Goal: Information Seeking & Learning: Check status

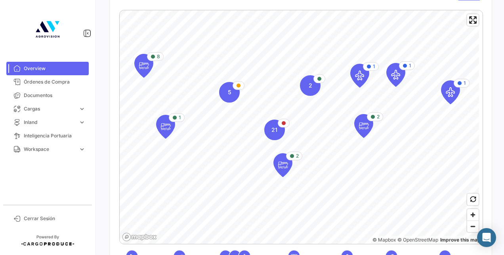
scroll to position [158, 0]
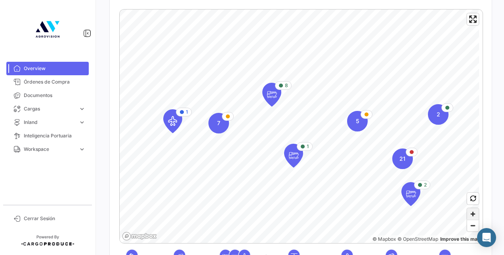
click at [468, 215] on span "Zoom in" at bounding box center [472, 213] width 11 height 11
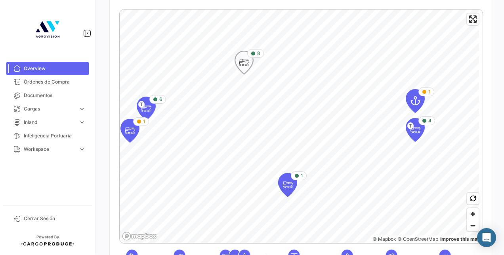
click at [244, 68] on icon "Map marker" at bounding box center [243, 62] width 11 height 17
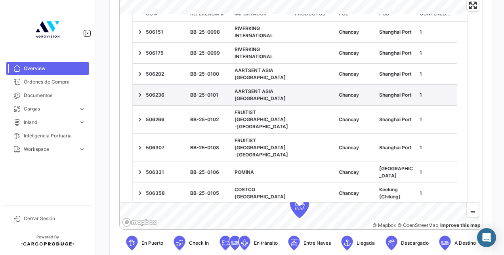
scroll to position [0, 0]
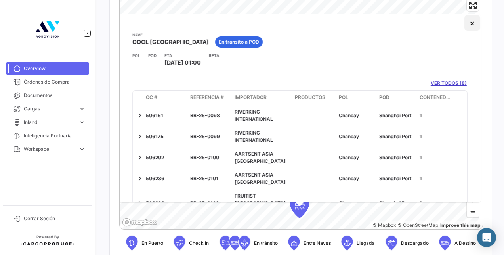
click at [464, 22] on button "×" at bounding box center [472, 23] width 16 height 16
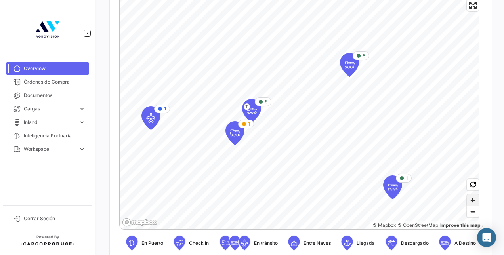
click at [467, 202] on span "Zoom in" at bounding box center [472, 200] width 11 height 11
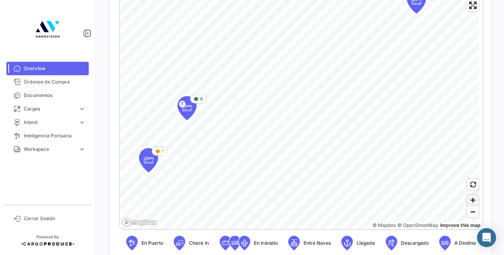
click at [467, 202] on span "Zoom in" at bounding box center [472, 200] width 11 height 11
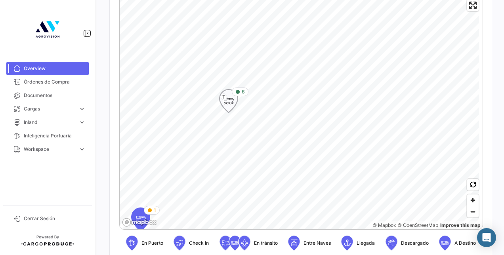
click at [227, 105] on icon "Map marker" at bounding box center [228, 101] width 11 height 17
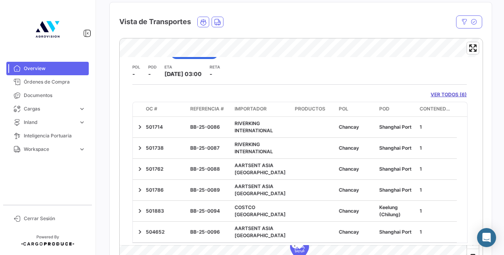
scroll to position [129, 0]
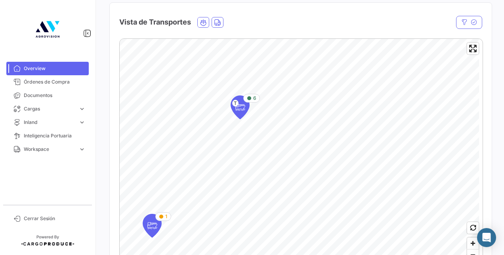
click at [300, 33] on div "6 T 1 © Mapbox © OpenStreetMap Improve this map En Puerto Check In En tránsito …" at bounding box center [301, 180] width 382 height 297
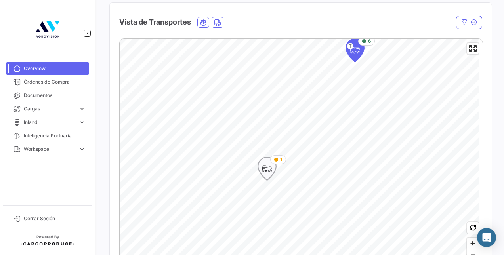
click at [267, 172] on icon "Map marker" at bounding box center [266, 168] width 11 height 17
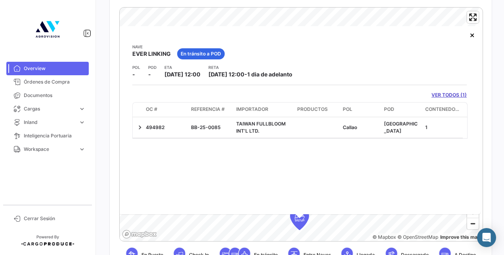
scroll to position [159, 0]
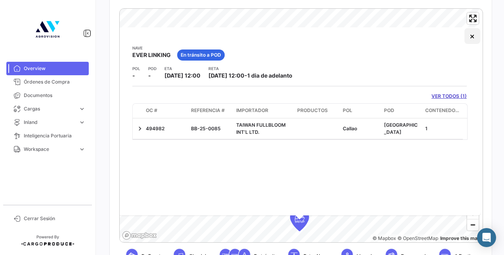
click at [473, 35] on button "×" at bounding box center [472, 36] width 16 height 16
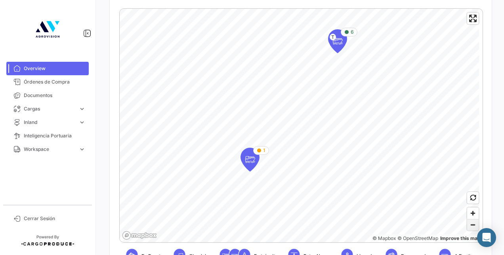
click at [467, 230] on span "Zoom out" at bounding box center [472, 224] width 11 height 11
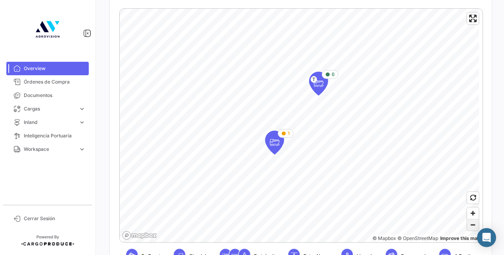
click at [467, 230] on span "Zoom out" at bounding box center [472, 224] width 11 height 11
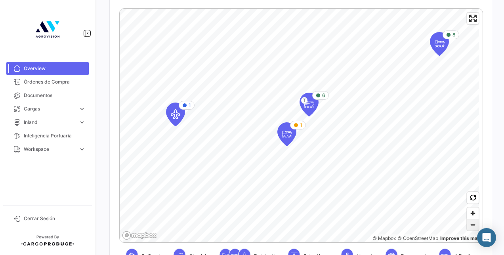
click at [470, 224] on span "Zoom out" at bounding box center [472, 224] width 11 height 11
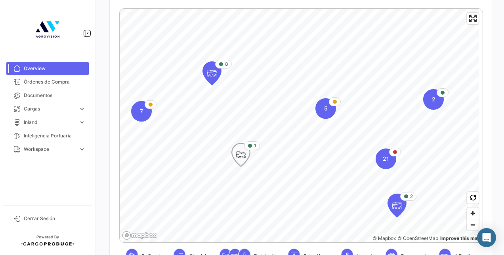
click at [243, 158] on icon "Map marker" at bounding box center [240, 155] width 11 height 17
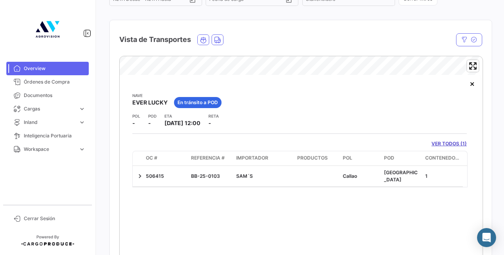
scroll to position [167, 0]
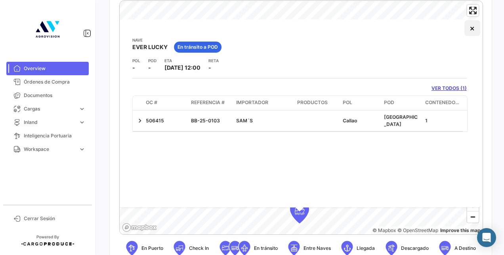
click at [468, 32] on button "×" at bounding box center [472, 28] width 16 height 16
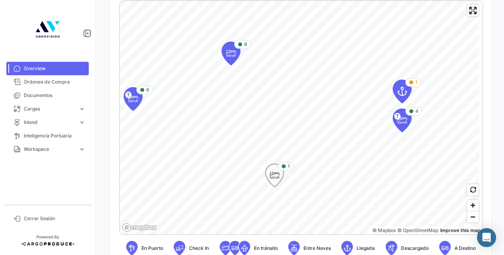
click at [271, 178] on icon "Map marker" at bounding box center [274, 175] width 11 height 17
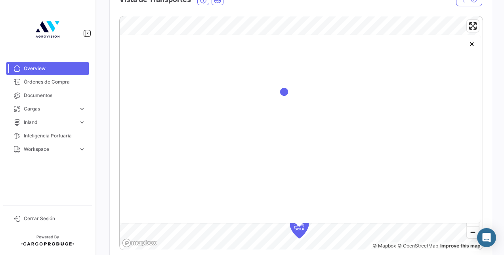
scroll to position [157, 0]
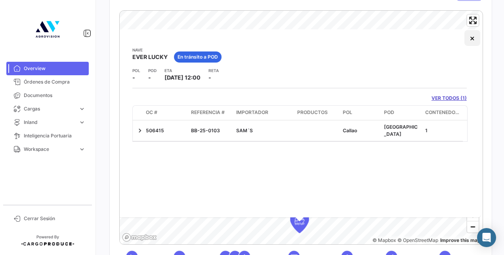
click at [466, 37] on button "×" at bounding box center [472, 38] width 16 height 16
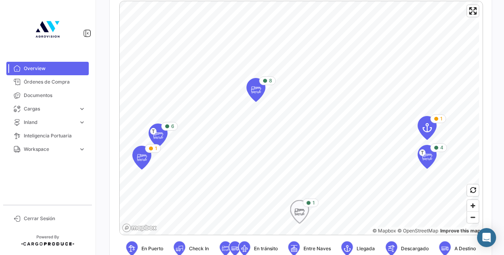
scroll to position [163, 0]
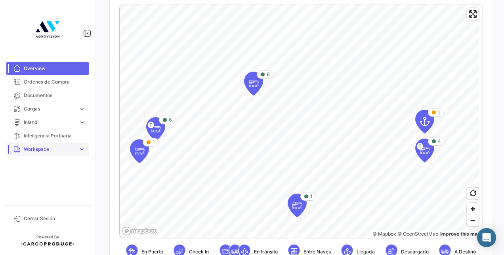
click at [76, 147] on link "Workspace expand_more" at bounding box center [47, 149] width 82 height 13
click at [76, 149] on link "Workspace expand_more" at bounding box center [47, 149] width 82 height 13
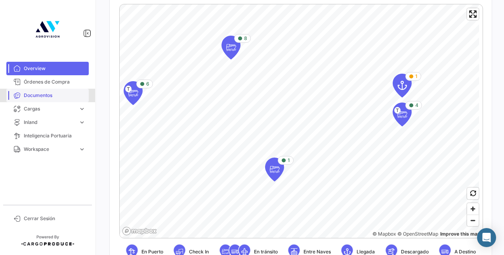
click at [46, 94] on span "Documentos" at bounding box center [55, 95] width 62 height 7
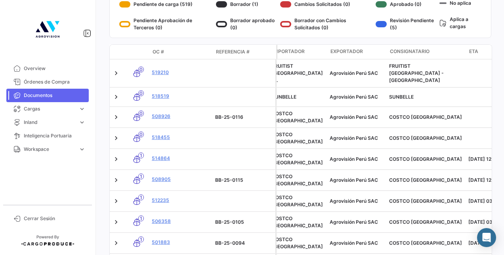
scroll to position [0, 11]
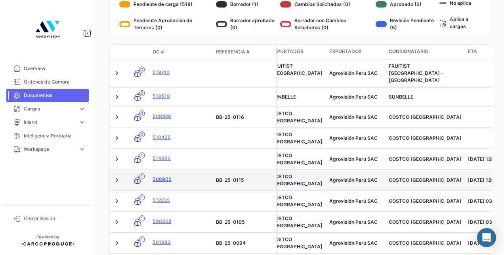
click at [164, 176] on link "508905" at bounding box center [181, 179] width 57 height 7
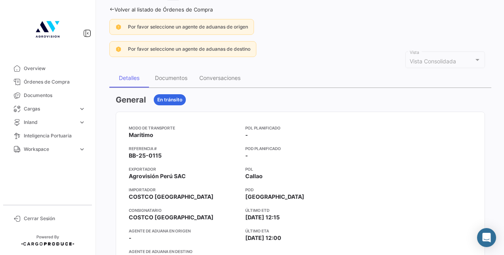
scroll to position [31, 0]
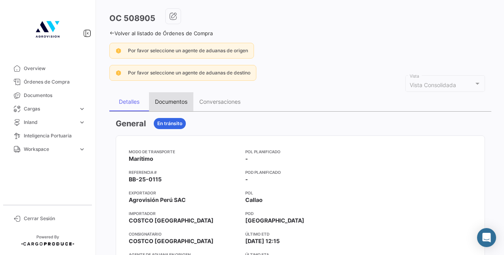
click at [161, 104] on div "Documentos" at bounding box center [171, 101] width 44 height 19
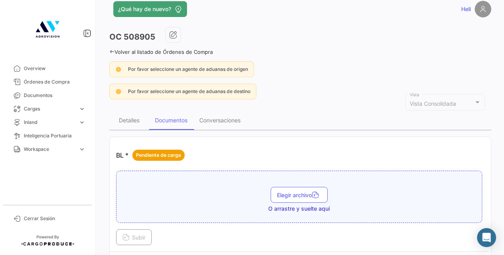
scroll to position [0, 0]
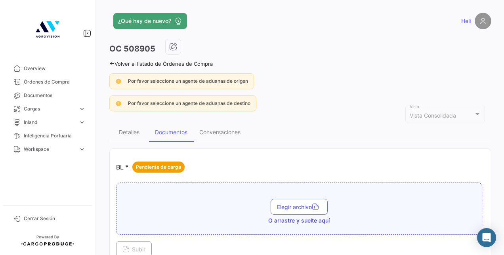
click at [113, 64] on icon at bounding box center [111, 63] width 5 height 5
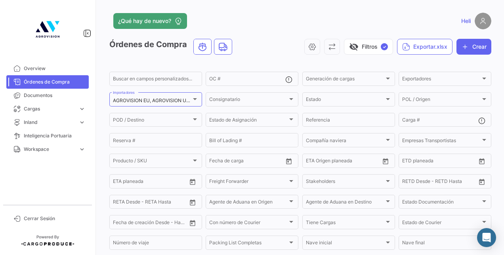
click at [51, 82] on span "Órdenes de Compra" at bounding box center [55, 81] width 62 height 7
click at [52, 95] on span "Documentos" at bounding box center [55, 95] width 62 height 7
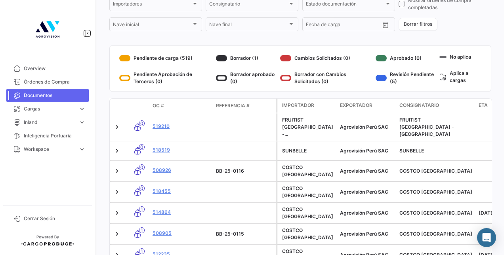
scroll to position [96, 0]
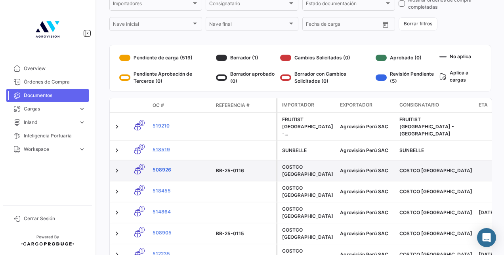
click at [166, 166] on link "508926" at bounding box center [181, 169] width 57 height 7
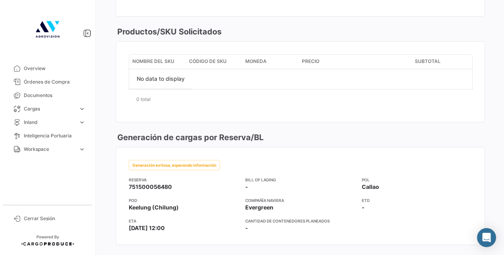
scroll to position [349, 0]
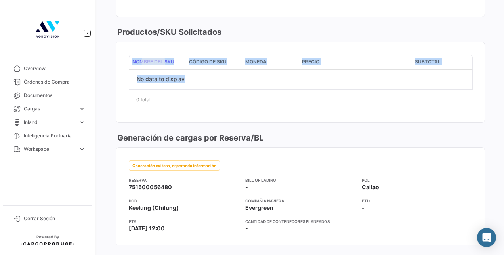
drag, startPoint x: 132, startPoint y: 60, endPoint x: 198, endPoint y: 69, distance: 67.6
click at [198, 69] on div "Nombre del SKU Código de SKU Moneda Precio Subtotal No data to display 0 total 1" at bounding box center [300, 82] width 343 height 55
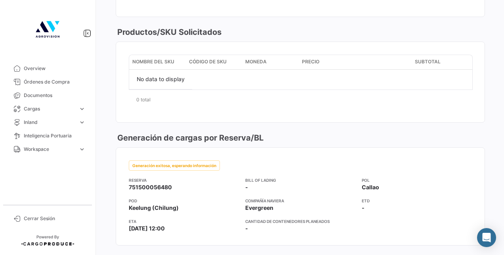
drag, startPoint x: 198, startPoint y: 69, endPoint x: 192, endPoint y: 98, distance: 29.6
click at [192, 98] on div "0 total" at bounding box center [300, 100] width 343 height 20
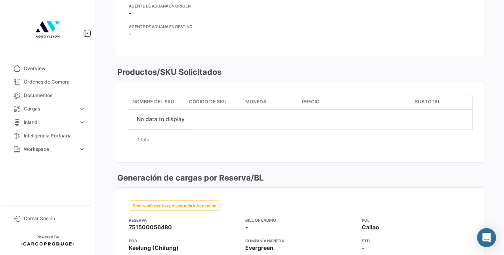
scroll to position [308, 0]
click at [171, 71] on h3 "Productos/SKU Solicitados" at bounding box center [169, 72] width 106 height 11
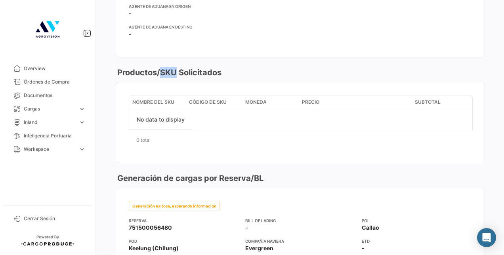
click at [171, 71] on h3 "Productos/SKU Solicitados" at bounding box center [169, 72] width 106 height 11
drag, startPoint x: 236, startPoint y: 69, endPoint x: 108, endPoint y: 71, distance: 128.4
click at [108, 71] on div "¿Qué hay de nuevo? Heli OC 508926 Volver al listado de Órdenes de Compra Por fa…" at bounding box center [300, 127] width 407 height 255
drag, startPoint x: 108, startPoint y: 71, endPoint x: 116, endPoint y: 72, distance: 8.8
click at [116, 72] on h3 "Productos/SKU Solicitados" at bounding box center [169, 72] width 106 height 11
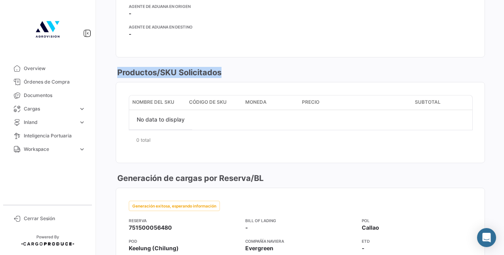
click at [120, 72] on h3 "Productos/SKU Solicitados" at bounding box center [169, 72] width 106 height 11
drag, startPoint x: 118, startPoint y: 72, endPoint x: 229, endPoint y: 77, distance: 111.0
click at [229, 77] on div "General Carga de Detalles Pendiente Modo de Transporte Marítimo Referencia # BB…" at bounding box center [300, 181] width 369 height 623
drag, startPoint x: 229, startPoint y: 77, endPoint x: 221, endPoint y: 68, distance: 11.5
click at [221, 68] on h3 "Productos/SKU Solicitados" at bounding box center [169, 72] width 106 height 11
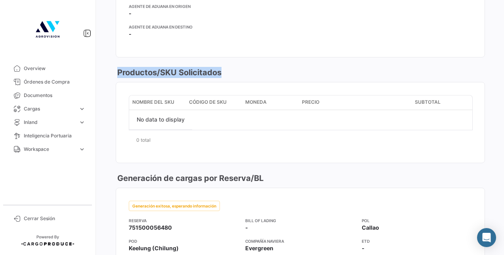
click at [221, 68] on h3 "Productos/SKU Solicitados" at bounding box center [169, 72] width 106 height 11
drag, startPoint x: 221, startPoint y: 68, endPoint x: 117, endPoint y: 74, distance: 104.3
click at [117, 74] on h3 "Productos/SKU Solicitados" at bounding box center [169, 72] width 106 height 11
drag, startPoint x: 117, startPoint y: 74, endPoint x: 123, endPoint y: 74, distance: 5.9
click at [123, 74] on h3 "Productos/SKU Solicitados" at bounding box center [169, 72] width 106 height 11
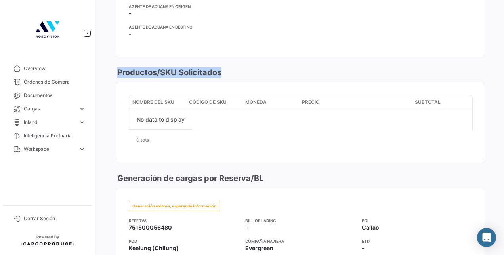
click at [123, 74] on h3 "Productos/SKU Solicitados" at bounding box center [169, 72] width 106 height 11
drag, startPoint x: 119, startPoint y: 72, endPoint x: 243, endPoint y: 69, distance: 123.6
click at [243, 69] on div "Productos/SKU Solicitados" at bounding box center [300, 72] width 369 height 11
drag, startPoint x: 243, startPoint y: 69, endPoint x: 220, endPoint y: 70, distance: 22.6
click at [220, 70] on h3 "Productos/SKU Solicitados" at bounding box center [169, 72] width 106 height 11
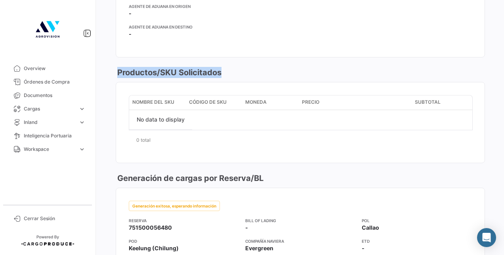
click at [220, 70] on h3 "Productos/SKU Solicitados" at bounding box center [169, 72] width 106 height 11
drag, startPoint x: 220, startPoint y: 70, endPoint x: 116, endPoint y: 72, distance: 104.6
click at [116, 72] on h3 "Productos/SKU Solicitados" at bounding box center [169, 72] width 106 height 11
click at [119, 72] on h3 "Productos/SKU Solicitados" at bounding box center [169, 72] width 106 height 11
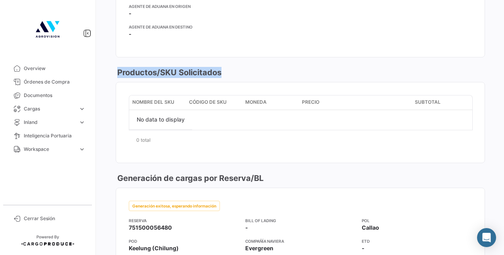
drag, startPoint x: 119, startPoint y: 72, endPoint x: 227, endPoint y: 73, distance: 107.8
click at [227, 73] on div "Productos/SKU Solicitados" at bounding box center [300, 72] width 369 height 11
drag, startPoint x: 227, startPoint y: 73, endPoint x: 223, endPoint y: 71, distance: 4.8
click at [223, 71] on div "Productos/SKU Solicitados" at bounding box center [300, 72] width 369 height 11
click at [221, 71] on h3 "Productos/SKU Solicitados" at bounding box center [169, 72] width 106 height 11
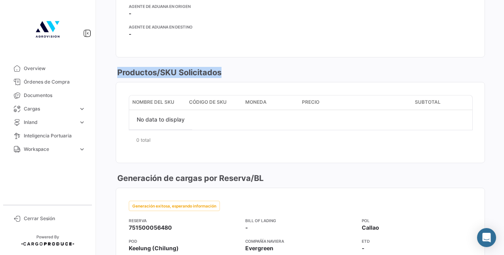
drag, startPoint x: 118, startPoint y: 71, endPoint x: 225, endPoint y: 75, distance: 106.7
click at [225, 75] on div "Productos/SKU Solicitados" at bounding box center [300, 72] width 369 height 11
click at [118, 73] on h3 "Productos/SKU Solicitados" at bounding box center [169, 72] width 106 height 11
drag, startPoint x: 118, startPoint y: 73, endPoint x: 227, endPoint y: 77, distance: 108.6
click at [227, 77] on div "General Carga de Detalles Pendiente Modo de Transporte Marítimo Referencia # BB…" at bounding box center [300, 181] width 369 height 623
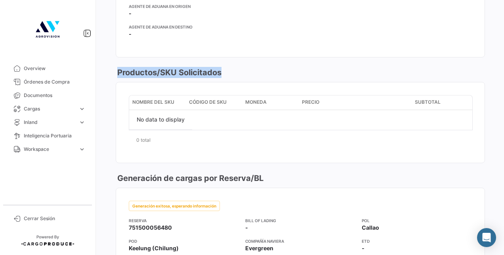
drag, startPoint x: 227, startPoint y: 77, endPoint x: 223, endPoint y: 73, distance: 5.6
click at [223, 73] on div "Productos/SKU Solicitados" at bounding box center [300, 72] width 369 height 11
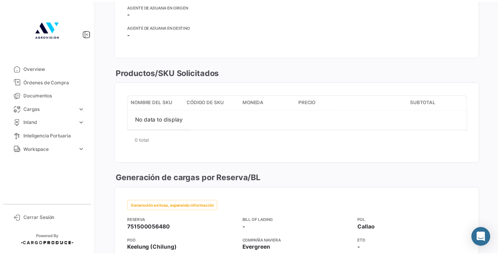
scroll to position [276, 0]
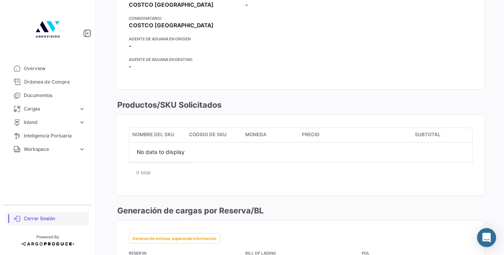
click at [58, 214] on link "Cerrar Sesión" at bounding box center [47, 218] width 82 height 13
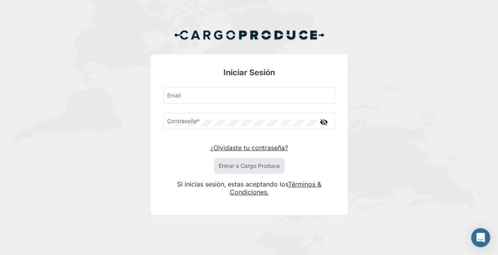
type input "[EMAIL_ADDRESS][DOMAIN_NAME]"
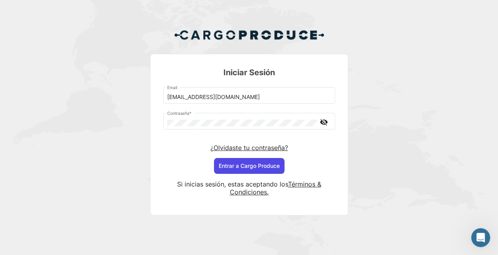
click at [265, 165] on button "Entrar a Cargo Produce" at bounding box center [249, 166] width 71 height 16
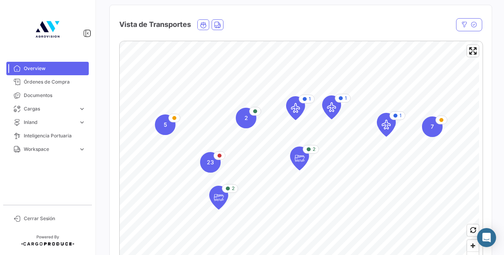
scroll to position [127, 0]
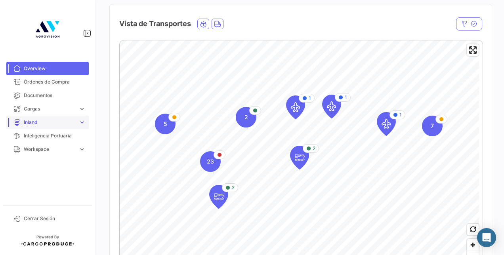
click at [36, 123] on span "Inland" at bounding box center [50, 122] width 52 height 7
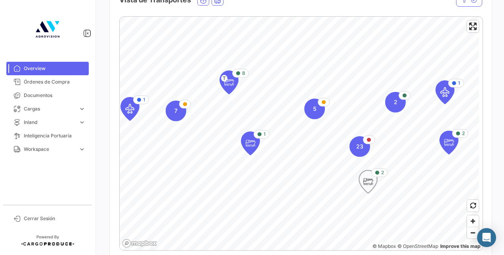
scroll to position [156, 0]
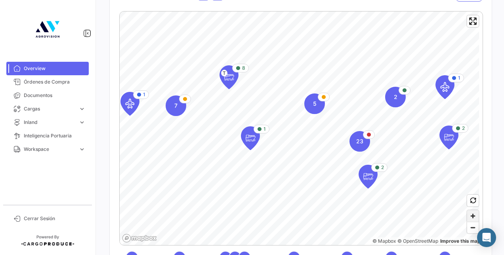
click at [471, 217] on span "Zoom in" at bounding box center [472, 215] width 11 height 11
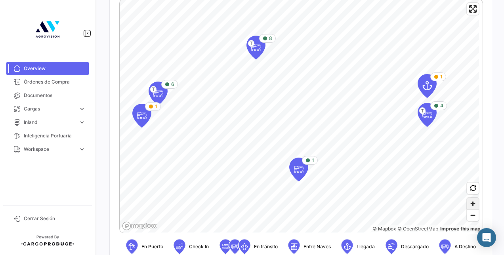
scroll to position [169, 0]
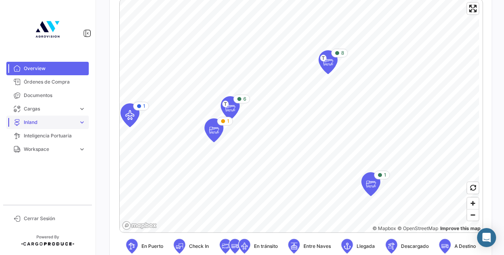
click at [48, 119] on span "Inland" at bounding box center [50, 122] width 52 height 7
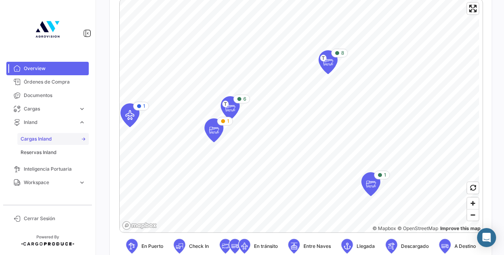
click at [52, 139] on link "Cargas Inland" at bounding box center [52, 139] width 71 height 12
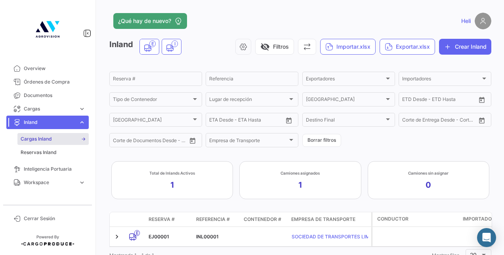
scroll to position [33, 0]
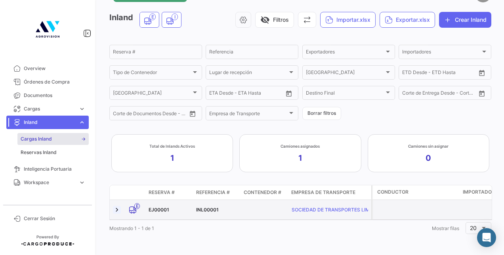
click at [117, 206] on link at bounding box center [117, 210] width 8 height 8
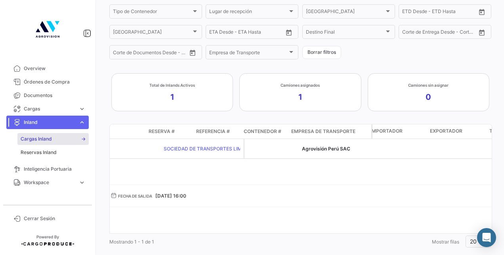
scroll to position [0, 0]
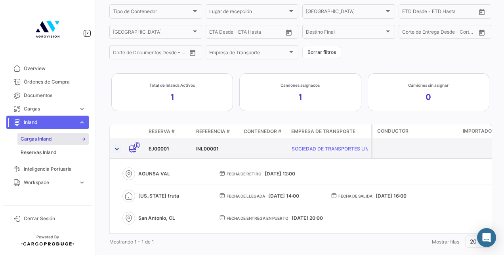
click at [113, 148] on link at bounding box center [117, 149] width 8 height 8
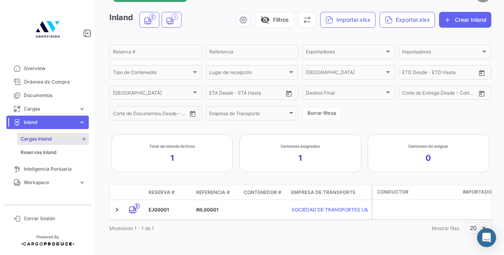
click at [101, 143] on div "¿Qué hay de nuevo? Heli Inland E I visibility_off Filtros Importar.xlsx Exporta…" at bounding box center [300, 127] width 407 height 255
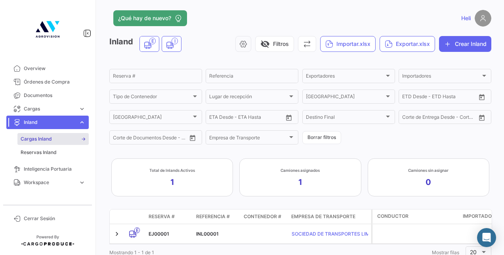
scroll to position [0, 0]
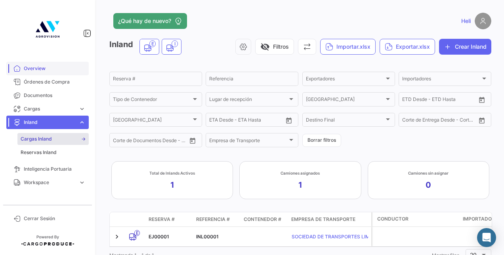
click at [67, 67] on span "Overview" at bounding box center [55, 68] width 62 height 7
